Goal: Task Accomplishment & Management: Manage account settings

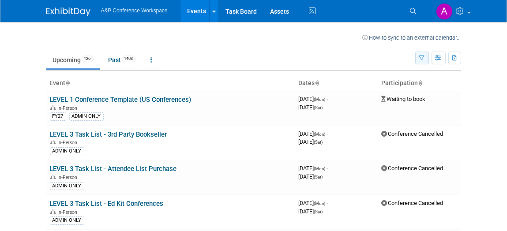
click at [423, 58] on icon "button" at bounding box center [423, 59] width 6 height 6
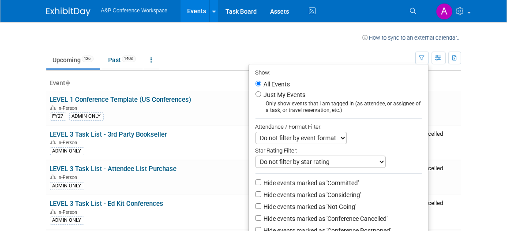
click at [281, 93] on label "Just My Events" at bounding box center [284, 95] width 44 height 9
click at [261, 93] on input "Just My Events" at bounding box center [259, 94] width 6 height 6
radio input "true"
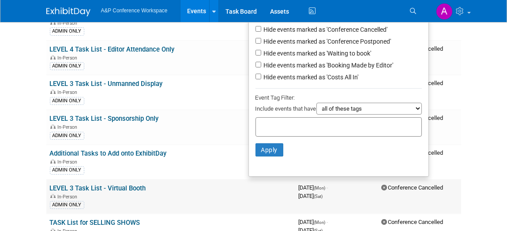
scroll to position [210, 0]
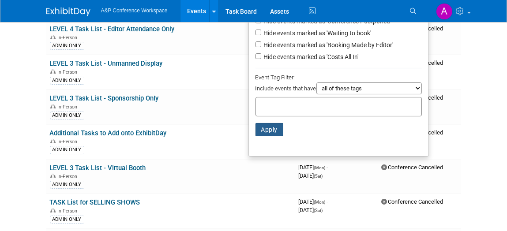
click at [263, 135] on button "Apply" at bounding box center [270, 129] width 28 height 13
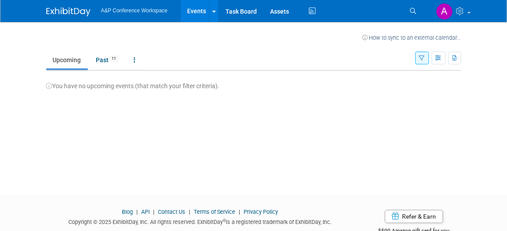
click at [422, 57] on icon "button" at bounding box center [423, 59] width 6 height 6
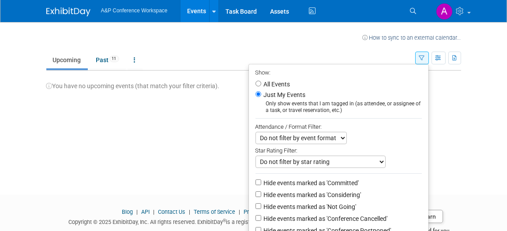
click at [268, 86] on label "All Events" at bounding box center [276, 84] width 28 height 6
click at [261, 86] on input "All Events" at bounding box center [259, 84] width 6 height 6
radio input "true"
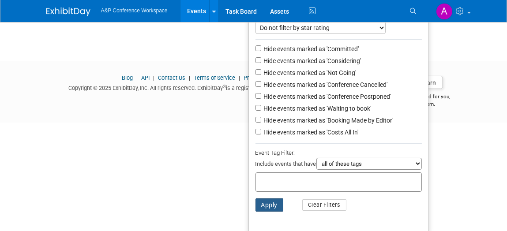
click at [261, 203] on button "Apply" at bounding box center [270, 205] width 28 height 13
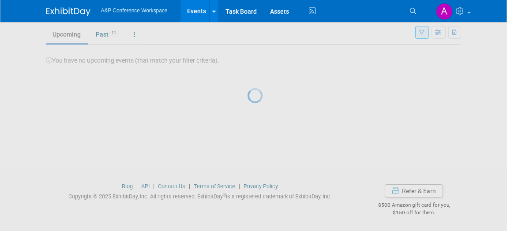
scroll to position [26, 0]
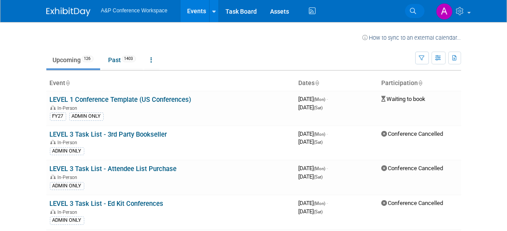
click at [410, 15] on link "Search" at bounding box center [414, 11] width 19 height 14
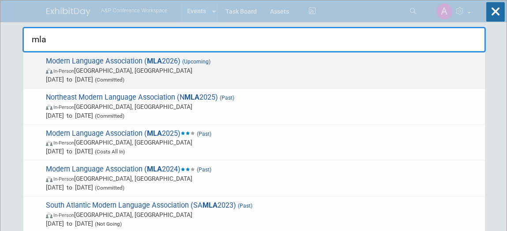
type input "mla"
click at [160, 63] on strong "MLA" at bounding box center [154, 61] width 15 height 8
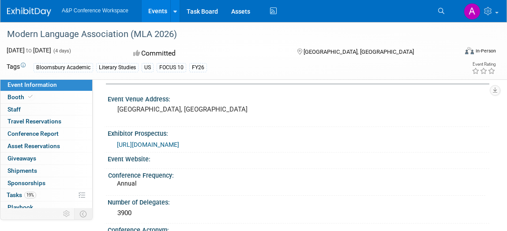
scroll to position [31, 0]
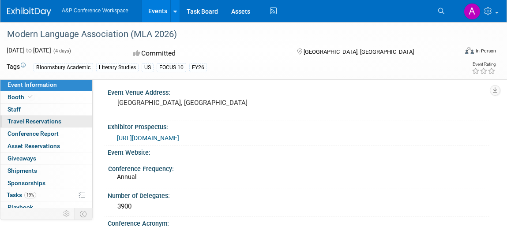
click at [22, 118] on span "Travel Reservations 0" at bounding box center [35, 121] width 54 height 7
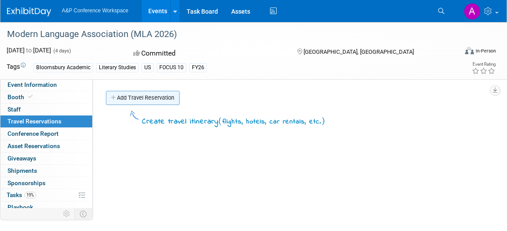
click at [159, 100] on link "Add Travel Reservation" at bounding box center [143, 98] width 74 height 14
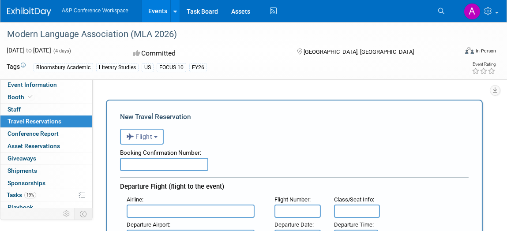
click at [156, 166] on input "text" at bounding box center [164, 164] width 88 height 13
paste input "FP9X2G"
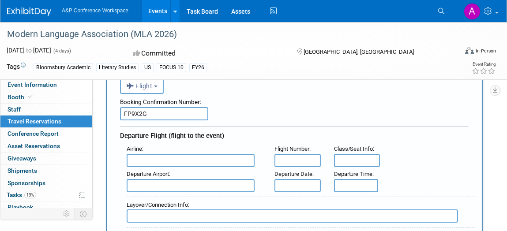
scroll to position [53, 0]
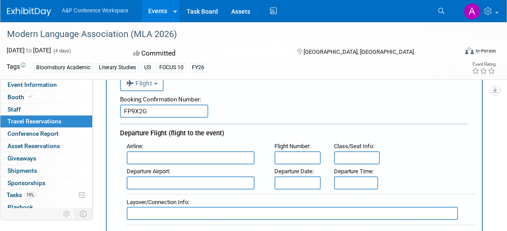
type input "FP9X2G"
click at [197, 158] on input "text" at bounding box center [191, 157] width 128 height 13
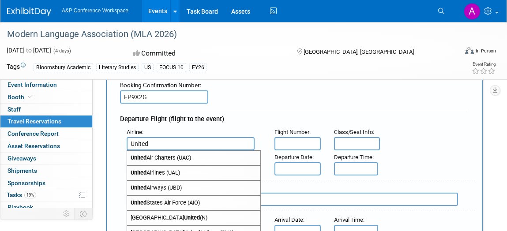
scroll to position [69, 0]
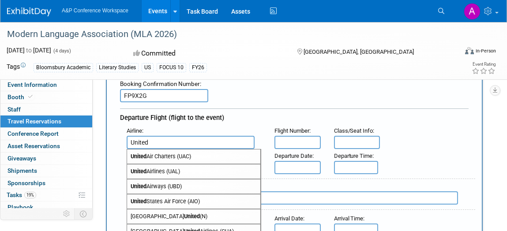
click at [167, 170] on span "United Airlines (UAL)" at bounding box center [193, 172] width 133 height 14
type input "United Airlines (UAL)"
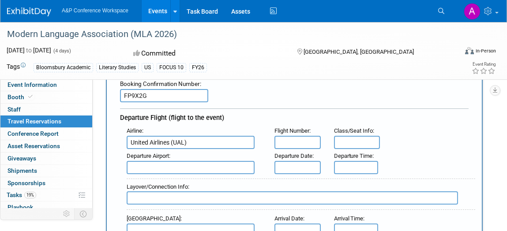
click at [298, 137] on input "text" at bounding box center [298, 142] width 46 height 13
paste input "1669"
type input "1669"
click at [189, 161] on input "text" at bounding box center [191, 167] width 128 height 13
type input "E"
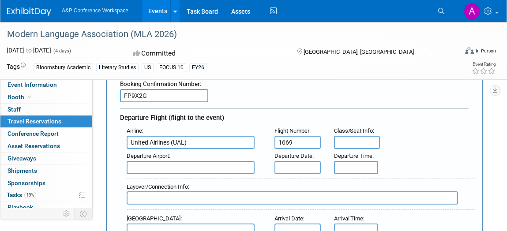
click at [166, 169] on input "text" at bounding box center [191, 167] width 128 height 13
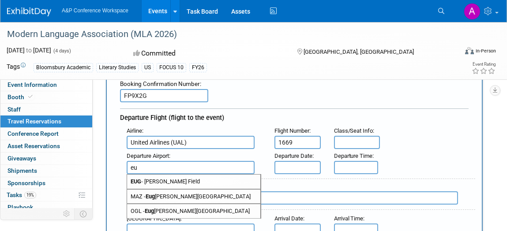
type input "e"
click at [149, 180] on span "EUG - Mahlon Sweet Field" at bounding box center [193, 182] width 133 height 14
type input "EUG - Mahlon Sweet Field"
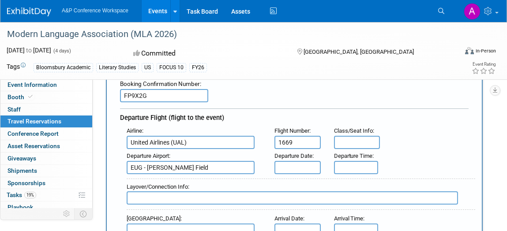
drag, startPoint x: 148, startPoint y: 164, endPoint x: 219, endPoint y: 169, distance: 70.9
click at [219, 169] on input "EUG - Mahlon Sweet Field" at bounding box center [191, 167] width 128 height 13
click at [299, 166] on input "text" at bounding box center [298, 167] width 46 height 13
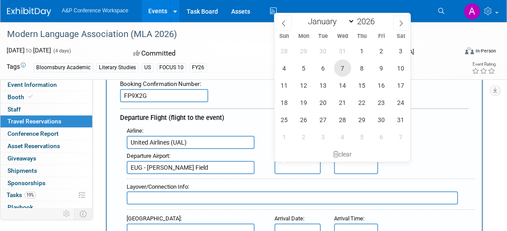
click at [345, 72] on span "7" at bounding box center [342, 68] width 17 height 17
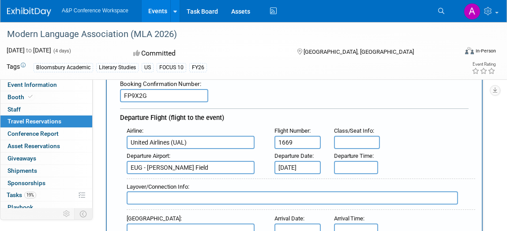
click at [300, 170] on input "Jan 7, 2026" at bounding box center [298, 167] width 46 height 13
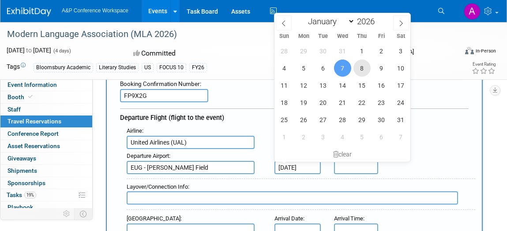
click at [365, 60] on span "8" at bounding box center [362, 68] width 17 height 17
type input "Jan 8, 2026"
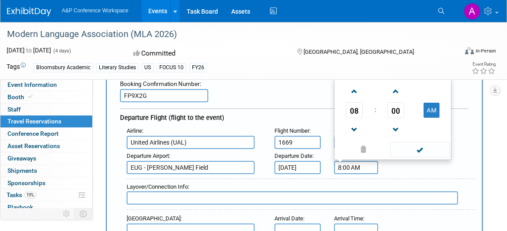
click at [346, 167] on input "8:00 AM" at bounding box center [356, 167] width 44 height 13
click at [353, 134] on span at bounding box center [354, 129] width 15 height 15
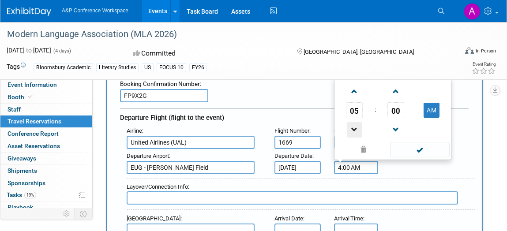
click at [353, 134] on span at bounding box center [354, 129] width 15 height 15
click at [401, 89] on span at bounding box center [396, 91] width 15 height 15
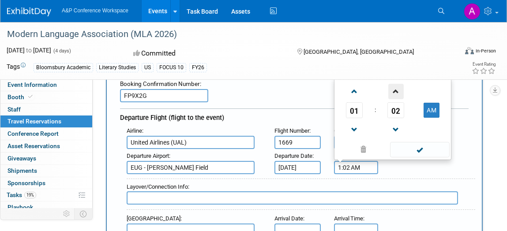
click at [401, 89] on span at bounding box center [396, 91] width 15 height 15
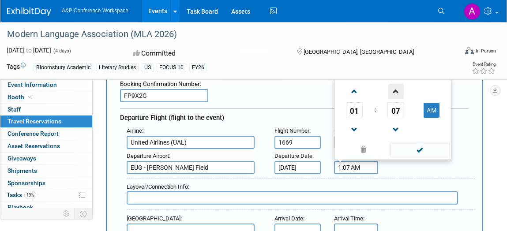
click at [401, 89] on span at bounding box center [396, 91] width 15 height 15
click at [427, 106] on button "AM" at bounding box center [432, 110] width 16 height 15
type input "1:10 PM"
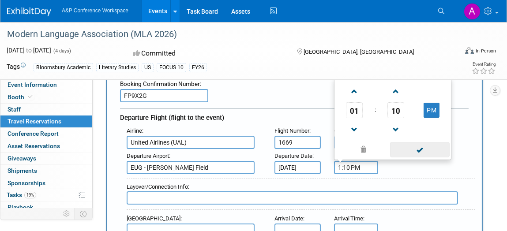
click at [416, 147] on span at bounding box center [420, 149] width 60 height 15
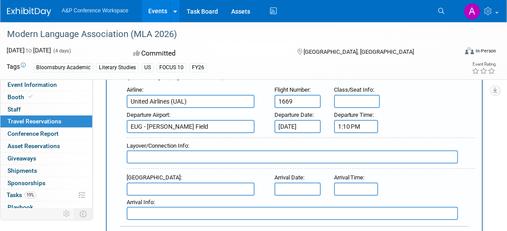
scroll to position [103, 0]
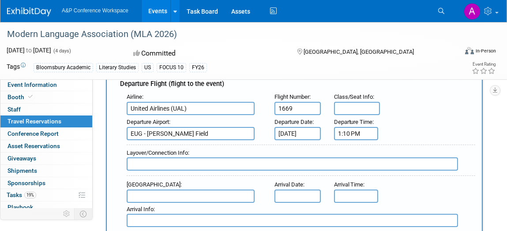
click at [182, 165] on input "text" at bounding box center [293, 164] width 332 height 13
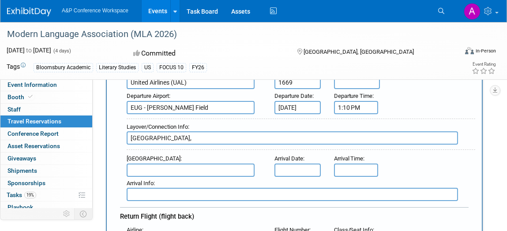
scroll to position [128, 0]
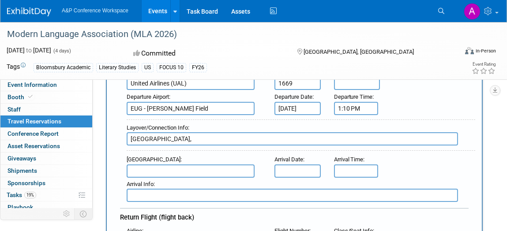
paste input "UA 8456 Operated by Air Canada"
type input "Denver, UA 8456 Operated by Air Canada, departure time 5:30 PM"
click at [174, 178] on div "Arrival Info :" at bounding box center [297, 190] width 355 height 25
click at [174, 172] on input "text" at bounding box center [191, 171] width 128 height 13
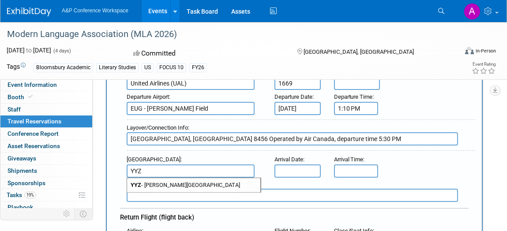
click at [233, 185] on span "YYZ - Lester B. Pearson International Airport" at bounding box center [193, 185] width 133 height 14
type input "YYZ - Lester B. Pearson International Airport"
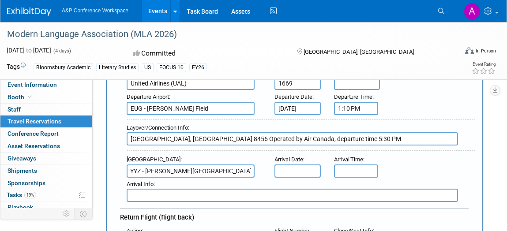
click at [289, 170] on input "text" at bounding box center [298, 171] width 46 height 13
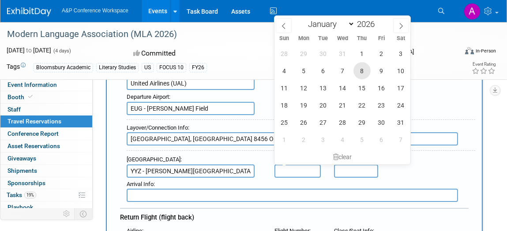
click at [365, 73] on span "8" at bounding box center [362, 70] width 17 height 17
type input "Jan 8, 2026"
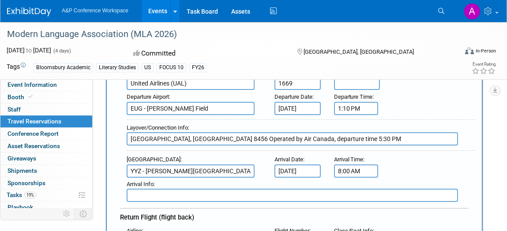
click at [360, 170] on input "8:00 AM" at bounding box center [356, 171] width 44 height 13
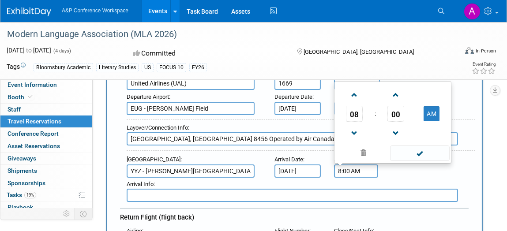
drag, startPoint x: 363, startPoint y: 168, endPoint x: 303, endPoint y: 164, distance: 59.7
click at [303, 164] on div "Arrival Airport : YYZ - Lester B. Pearson International Airport Arrival Date : …" at bounding box center [297, 165] width 355 height 25
click at [424, 106] on button "AM" at bounding box center [432, 113] width 16 height 15
click at [432, 110] on button "AM" at bounding box center [432, 113] width 16 height 15
type input "10:41 PM"
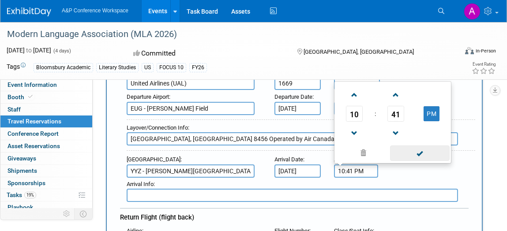
click at [427, 153] on span at bounding box center [420, 153] width 60 height 15
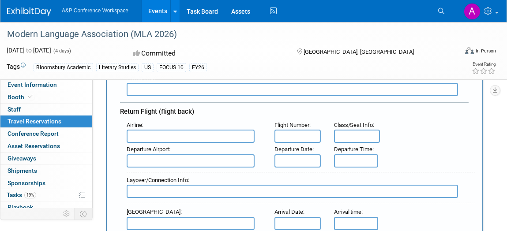
scroll to position [235, 0]
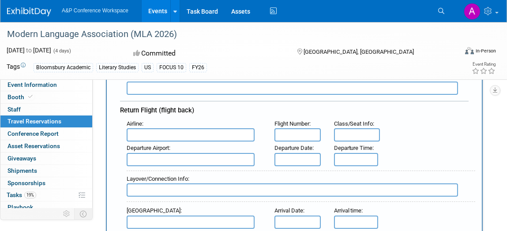
click at [241, 132] on input "text" at bounding box center [191, 135] width 128 height 13
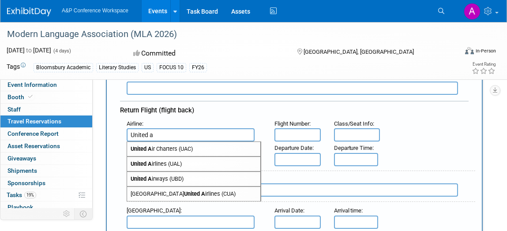
click at [179, 164] on span "United A irlines (UAL)" at bounding box center [193, 164] width 133 height 14
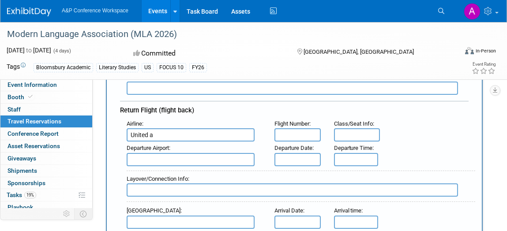
type input "United Airlines (UAL)"
click at [284, 130] on input "text" at bounding box center [298, 135] width 46 height 13
type input "568"
click at [190, 156] on input "text" at bounding box center [191, 159] width 128 height 13
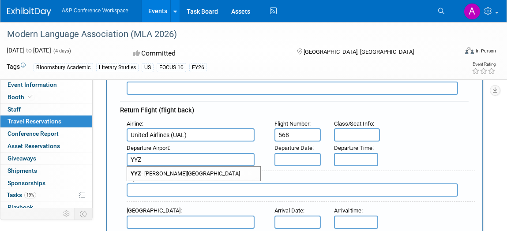
click at [235, 170] on span "YYZ - Lester B. Pearson International Airport" at bounding box center [193, 174] width 133 height 14
type input "YYZ - Lester B. Pearson International Airport"
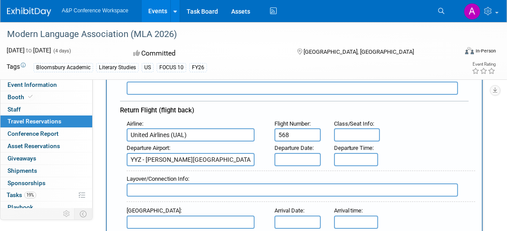
scroll to position [0, 0]
click at [298, 154] on input "text" at bounding box center [298, 159] width 46 height 13
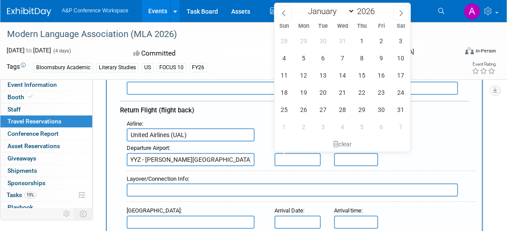
scroll to position [0, 0]
click at [282, 77] on span "11" at bounding box center [284, 75] width 17 height 17
type input "Jan 11, 2026"
click at [347, 159] on input "5:00 PM" at bounding box center [356, 159] width 44 height 13
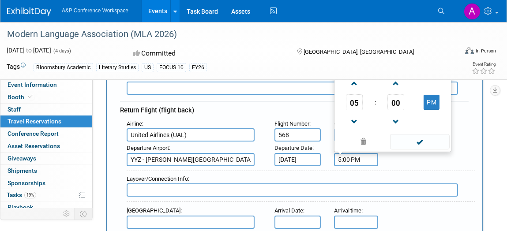
drag, startPoint x: 351, startPoint y: 155, endPoint x: 321, endPoint y: 153, distance: 30.1
click at [321, 153] on div "Departure Airport : YYZ - Lester B. Pearson International Airport Departure Dat…" at bounding box center [297, 154] width 355 height 25
click at [427, 136] on span at bounding box center [420, 141] width 60 height 15
type input "4:10 PM"
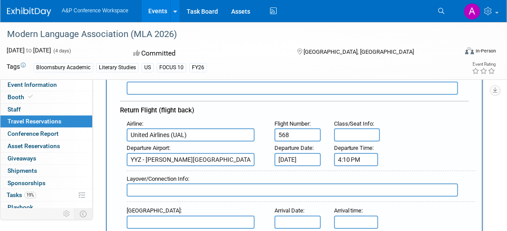
click at [204, 184] on input "text" at bounding box center [293, 190] width 332 height 13
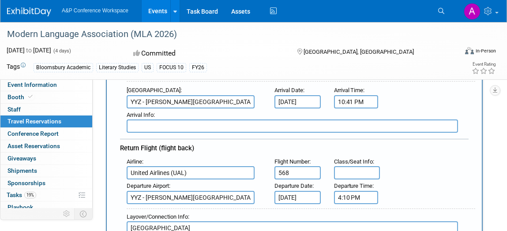
scroll to position [200, 0]
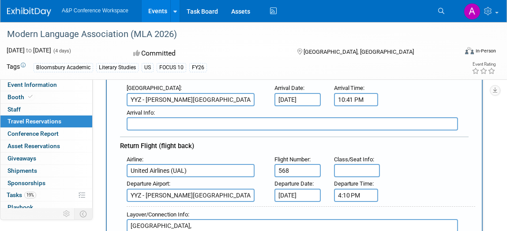
paste input "UA 1303"
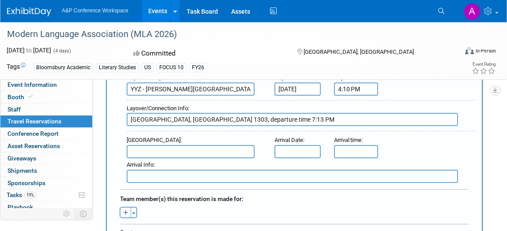
scroll to position [314, 0]
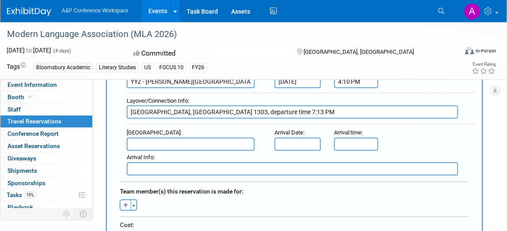
type input "Denver, UA 1303, departure time 7:13 PM"
click at [218, 140] on input "text" at bounding box center [191, 144] width 128 height 13
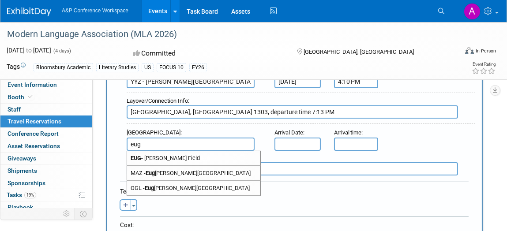
click at [210, 154] on span "EUG - Mahlon Sweet Field" at bounding box center [193, 158] width 133 height 14
type input "EUG - Mahlon Sweet Field"
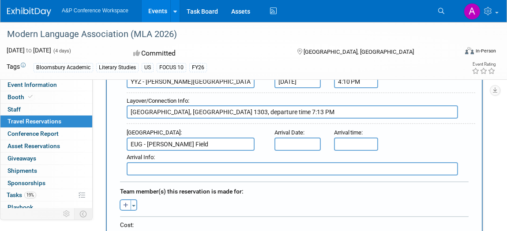
click at [302, 140] on input "text" at bounding box center [298, 144] width 46 height 13
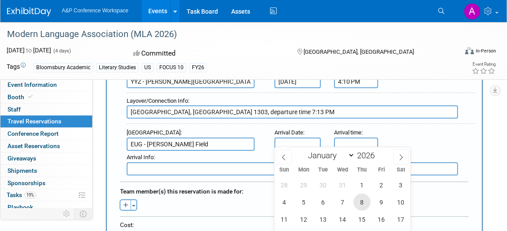
click at [361, 194] on span "8" at bounding box center [362, 202] width 17 height 17
type input "Jan 8, 2026"
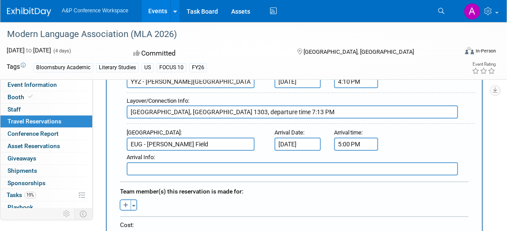
click at [348, 143] on input "5:00 PM" at bounding box center [356, 144] width 44 height 13
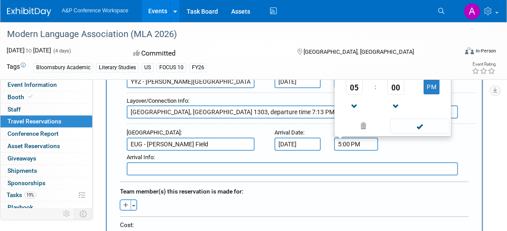
drag, startPoint x: 350, startPoint y: 139, endPoint x: 313, endPoint y: 137, distance: 37.2
click at [313, 137] on div "Arrival Airport : EUG - Mahlon Sweet Field Arrival Date : Jan 8, 2026 Arrival t…" at bounding box center [297, 138] width 355 height 25
click at [409, 122] on span at bounding box center [420, 126] width 60 height 15
type input "9:10 PM"
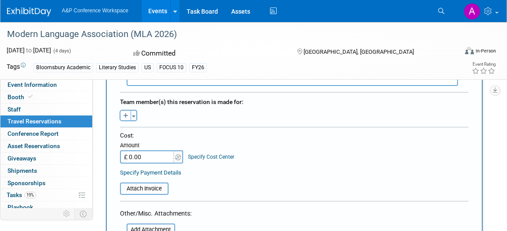
scroll to position [412, 0]
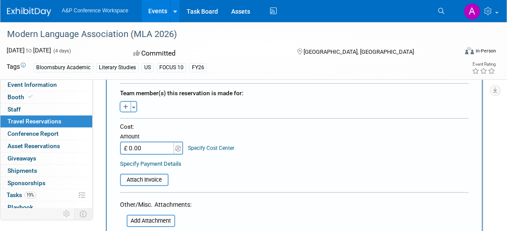
click at [206, 145] on link "Specify Cost Center" at bounding box center [212, 148] width 46 height 6
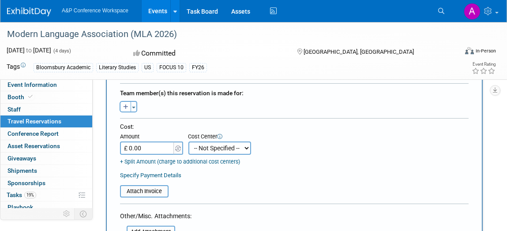
click at [196, 142] on select "-- Not Specified -- ACE-ENTOTH ACE-HOTEL ACE-TRAVEL ACM-ADVERT ACM-ENTOTH ACM-F…" at bounding box center [220, 148] width 63 height 13
select select "18966363"
click at [189, 142] on select "-- Not Specified -- ACE-ENTOTH ACE-HOTEL ACE-TRAVEL ACM-ADVERT ACM-ENTOTH ACM-F…" at bounding box center [220, 148] width 63 height 13
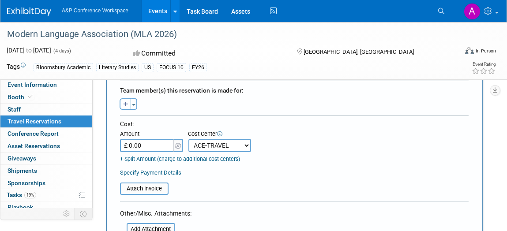
click at [156, 143] on input "£ 0.00" at bounding box center [147, 145] width 55 height 13
type input "£ 383.00"
click at [165, 170] on link "Specify Payment Details" at bounding box center [150, 173] width 61 height 7
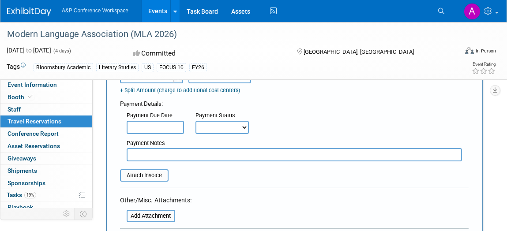
scroll to position [486, 0]
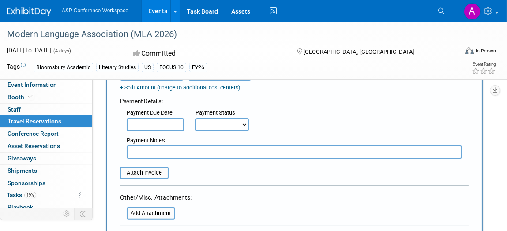
click at [219, 147] on input "text" at bounding box center [295, 152] width 336 height 13
paste input "$517.84"
click at [132, 148] on input "$517.84" at bounding box center [295, 152] width 336 height 13
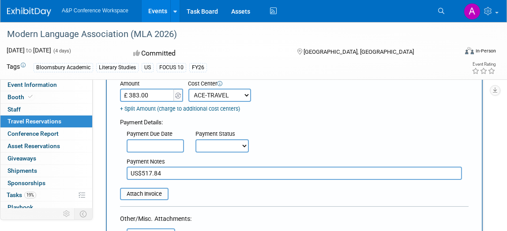
scroll to position [465, 0]
type input "US$517.84"
click at [142, 189] on input "file" at bounding box center [115, 194] width 105 height 11
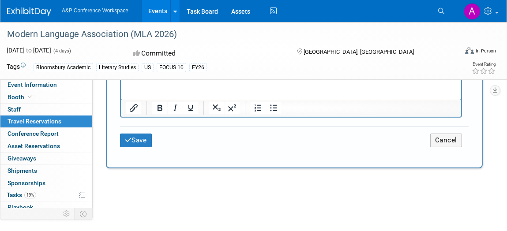
scroll to position [681, 0]
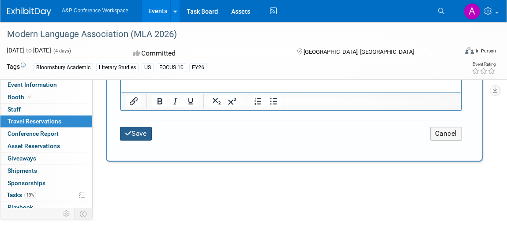
click at [133, 128] on button "Save" at bounding box center [136, 134] width 32 height 14
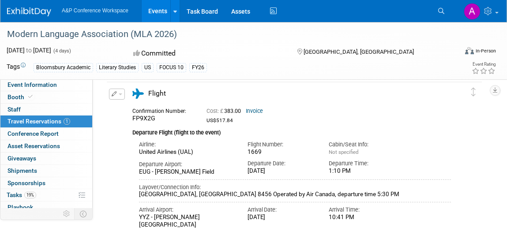
scroll to position [0, 0]
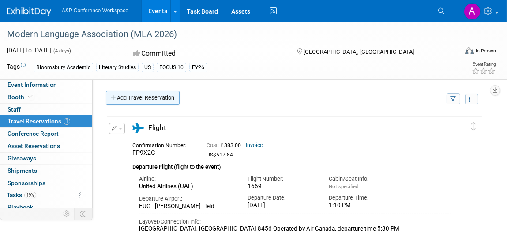
click at [129, 101] on link "Add Travel Reservation" at bounding box center [143, 98] width 74 height 14
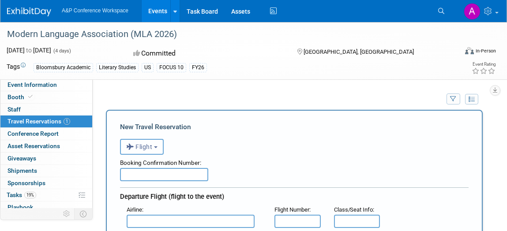
click at [145, 150] on button "Flight" at bounding box center [142, 147] width 44 height 16
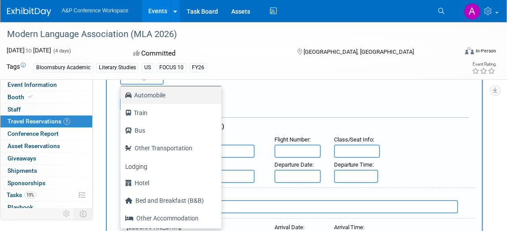
scroll to position [70, 0]
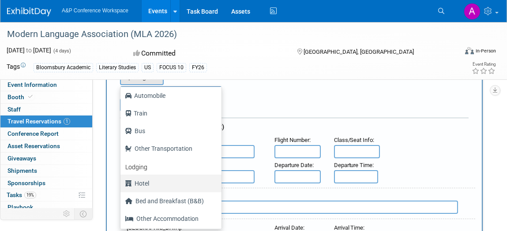
click at [148, 182] on label "Hotel" at bounding box center [169, 184] width 88 height 14
click at [122, 182] on input "Hotel" at bounding box center [119, 183] width 6 height 6
select select "6"
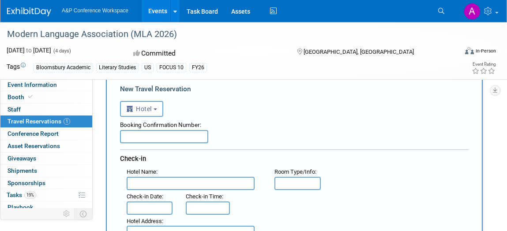
scroll to position [55, 0]
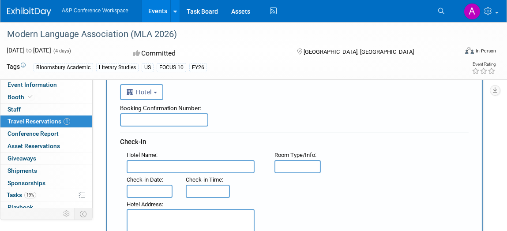
click at [170, 122] on input "text" at bounding box center [164, 119] width 88 height 13
paste input "59582960"
type input "59582960"
click at [148, 174] on div "Check-in Date :" at bounding box center [149, 186] width 59 height 25
click at [149, 167] on input "text" at bounding box center [191, 166] width 128 height 13
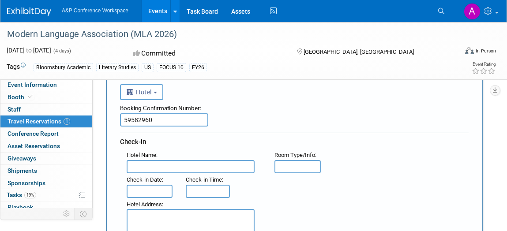
paste input "InterContinental Toronto Centre"
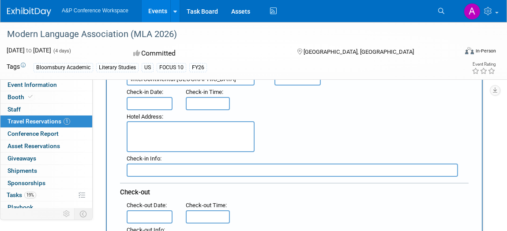
scroll to position [143, 0]
type input "InterContinental Toronto Centre"
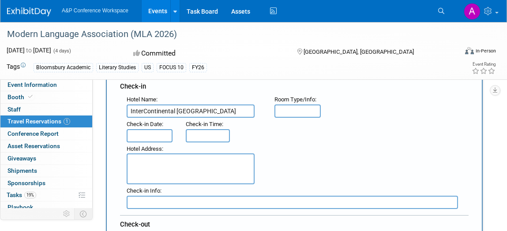
scroll to position [110, 0]
click at [150, 132] on input "text" at bounding box center [150, 136] width 46 height 13
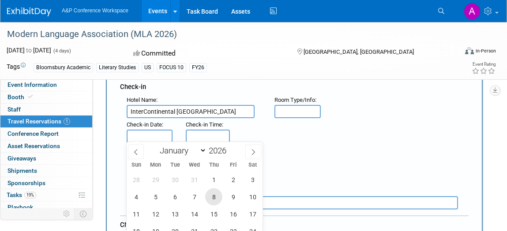
click at [216, 198] on span "8" at bounding box center [213, 197] width 17 height 17
type input "Jan 8, 2026"
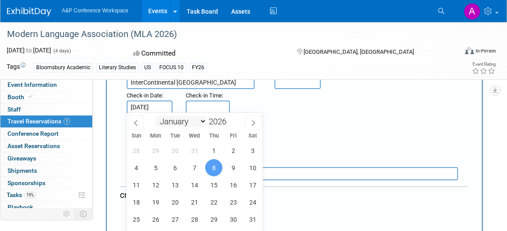
scroll to position [140, 0]
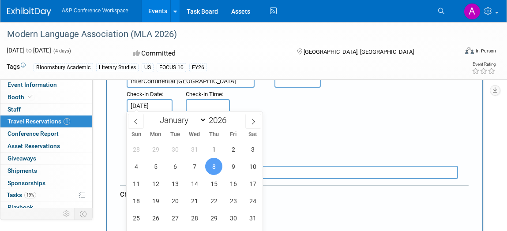
click at [322, 129] on div "Hotel Address :" at bounding box center [297, 134] width 355 height 42
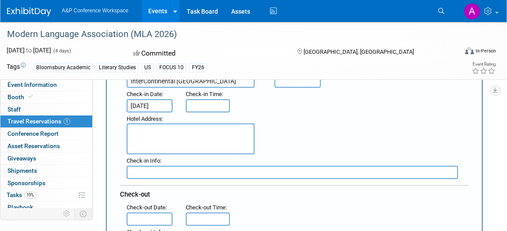
click at [175, 135] on textarea at bounding box center [191, 139] width 128 height 31
paste textarea "225 Front Street West, Toronto, ON CA M5V 2X3"
click at [228, 128] on textarea "225 Front Street West, Toronto, ON CA M5V 2X3" at bounding box center [191, 139] width 128 height 31
click at [195, 129] on textarea "225 Front Street West, Toronto, ON Canada M5V 2X3" at bounding box center [191, 139] width 128 height 31
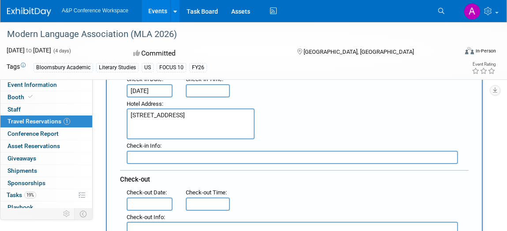
type textarea "225 Front Street West Toronto, ON Canada M5V 2X3"
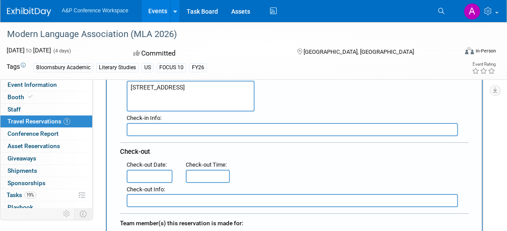
scroll to position [180, 0]
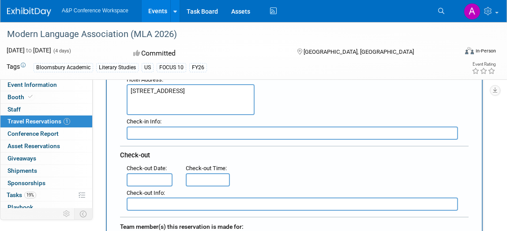
click at [164, 174] on input "text" at bounding box center [150, 180] width 46 height 13
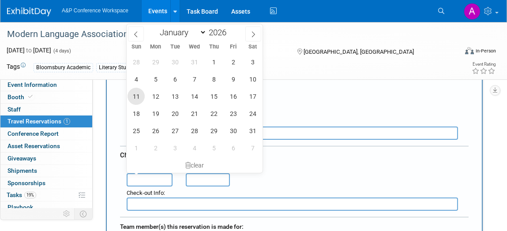
click at [134, 99] on span "11" at bounding box center [136, 96] width 17 height 17
type input "Jan 11, 2026"
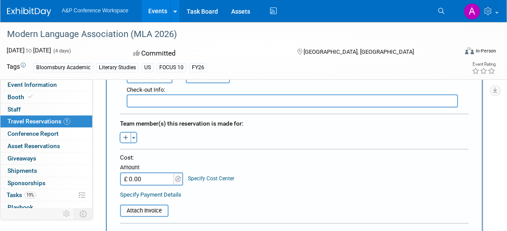
scroll to position [284, 0]
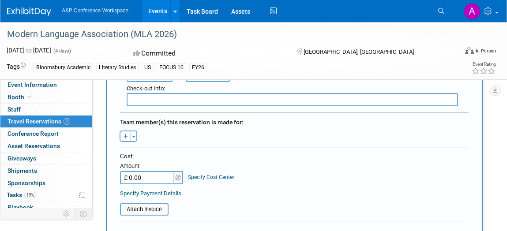
click at [127, 134] on icon "button" at bounding box center [125, 137] width 5 height 6
select select
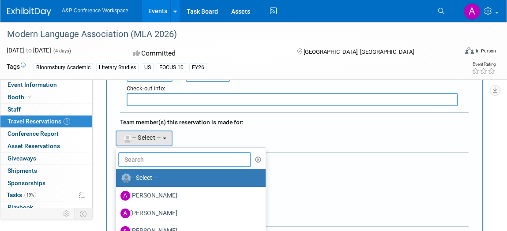
click at [153, 152] on input "text" at bounding box center [184, 159] width 133 height 15
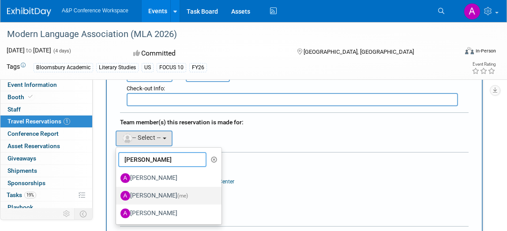
type input "amy"
click at [160, 193] on label "Amy Martin (me)" at bounding box center [167, 196] width 92 height 14
click at [117, 193] on input "Amy Martin (me)" at bounding box center [115, 195] width 6 height 6
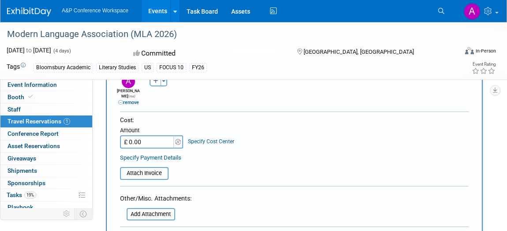
scroll to position [341, 0]
click at [145, 135] on input "£ 0.00" at bounding box center [147, 141] width 55 height 13
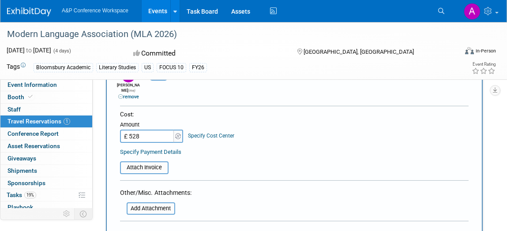
scroll to position [348, 0]
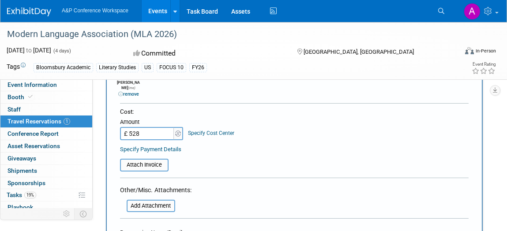
type input "£ 528.00"
click at [170, 146] on link "Specify Payment Details" at bounding box center [150, 149] width 61 height 7
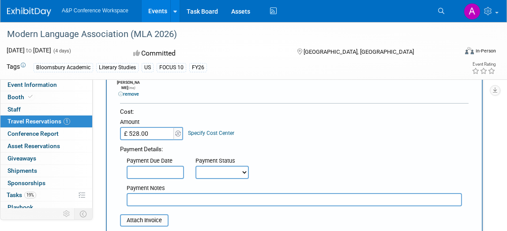
click at [142, 193] on input "text" at bounding box center [295, 199] width 336 height 13
paste input "CA$ 985.77"
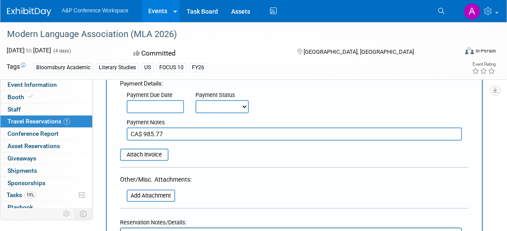
scroll to position [421, 0]
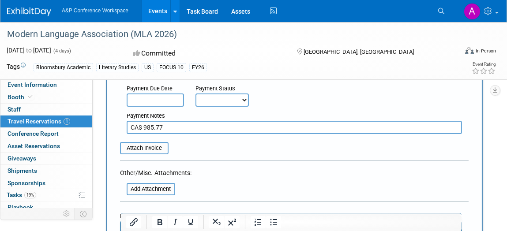
type input "CA$ 985.77"
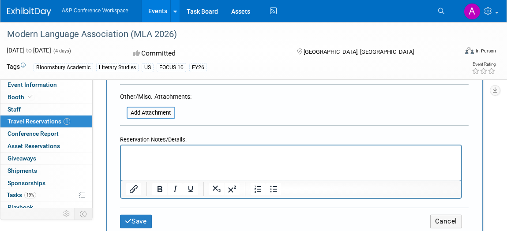
scroll to position [550, 0]
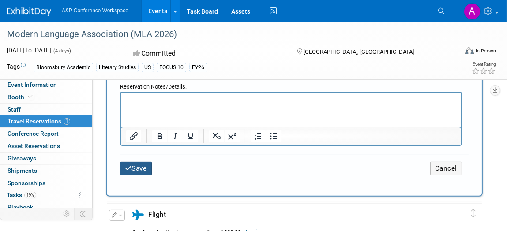
click at [142, 162] on button "Save" at bounding box center [136, 169] width 32 height 14
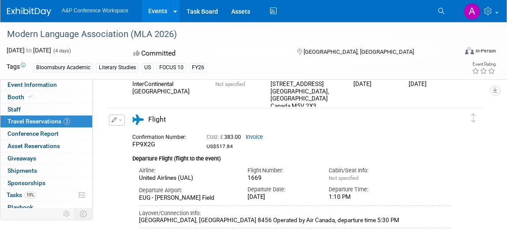
scroll to position [101, 0]
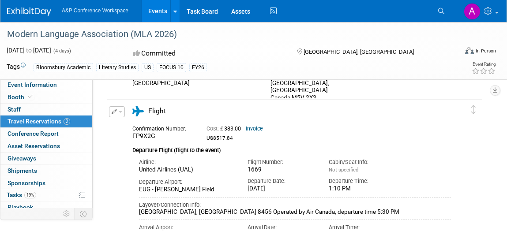
click at [121, 113] on button "button" at bounding box center [117, 111] width 16 height 11
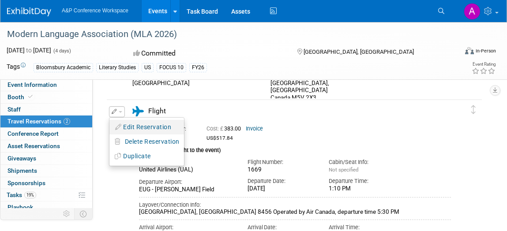
click at [136, 128] on button "Edit Reservation" at bounding box center [147, 127] width 75 height 13
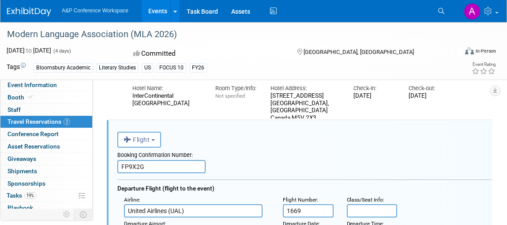
scroll to position [82, 0]
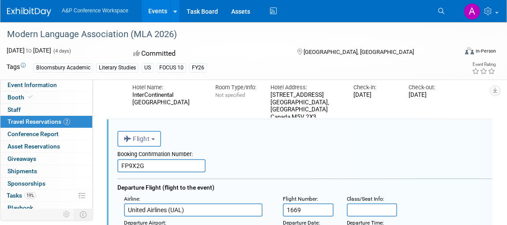
click at [166, 163] on input "FP9X2G" at bounding box center [161, 165] width 88 height 13
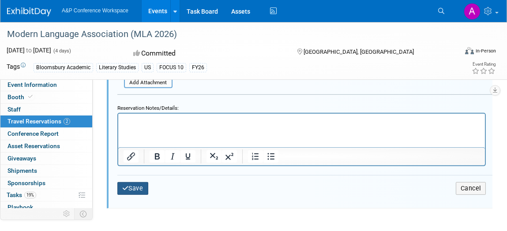
type input "FP9X2G - Amy Martin"
click at [129, 185] on button "Save" at bounding box center [132, 188] width 31 height 13
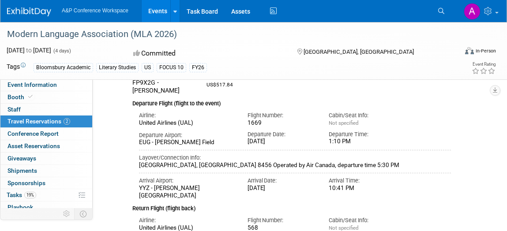
scroll to position [174, 0]
